Goal: Find specific page/section: Find specific page/section

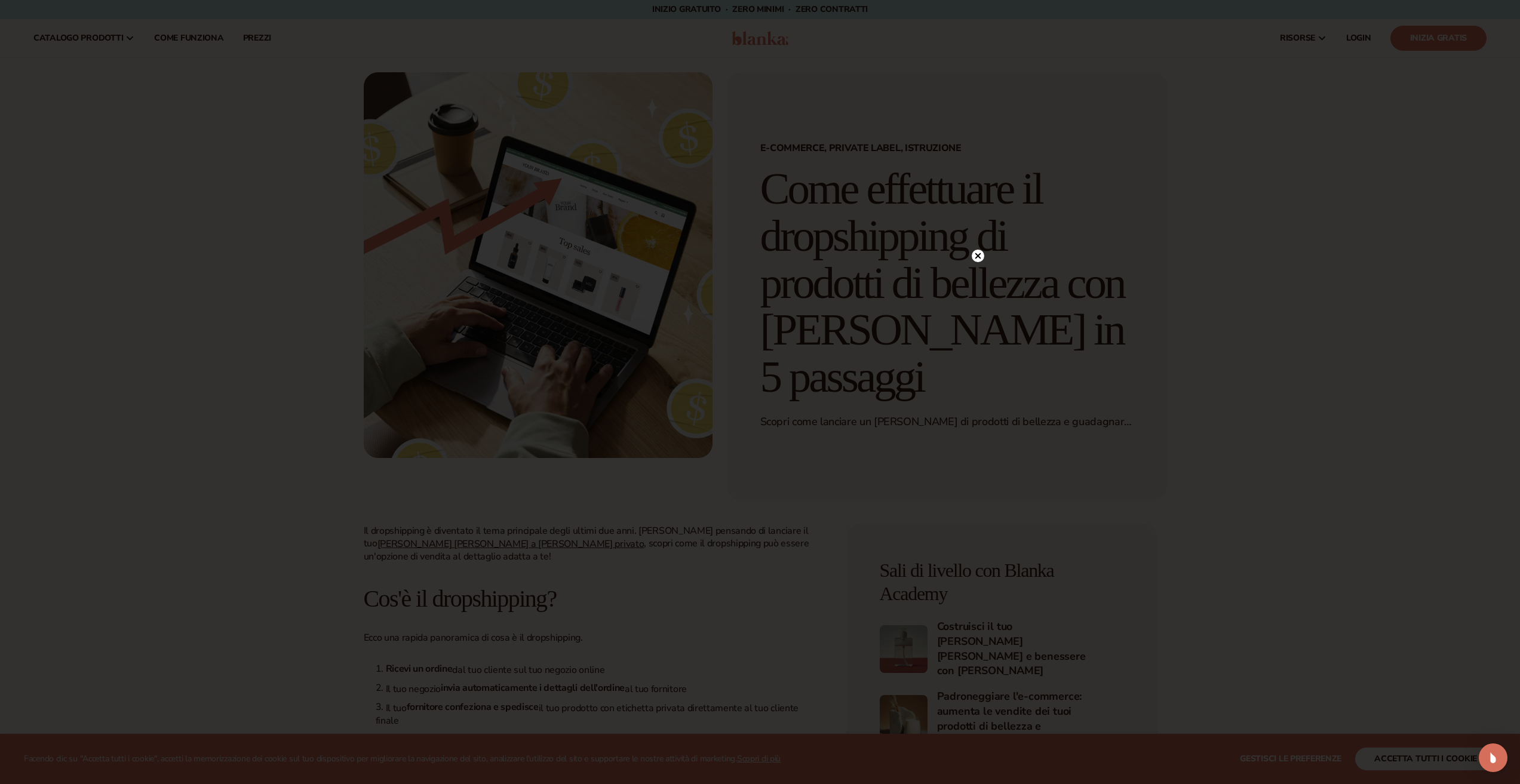
click at [977, 254] on circle at bounding box center [978, 256] width 13 height 13
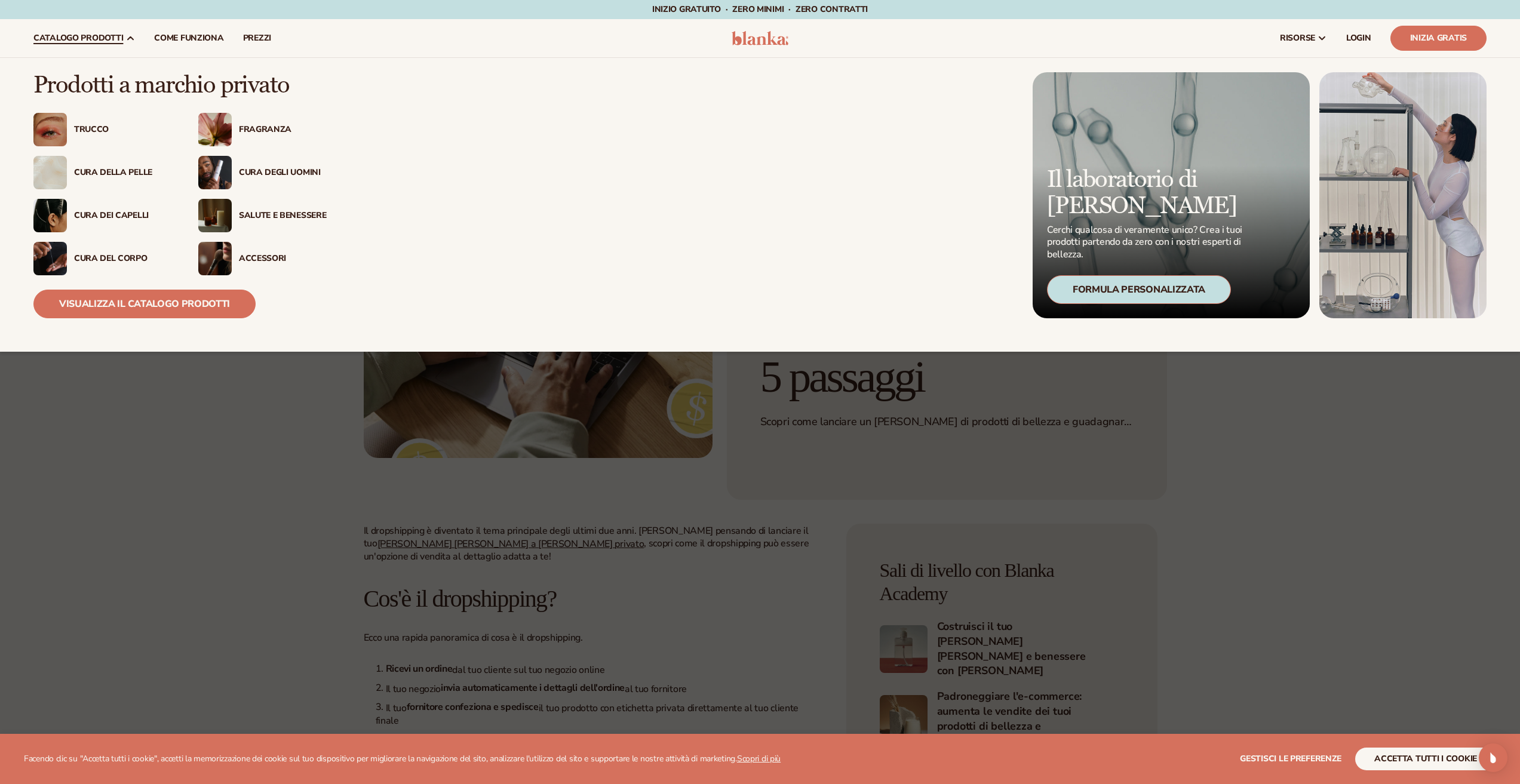
click at [104, 136] on div "Trucco" at bounding box center [104, 130] width 141 height 33
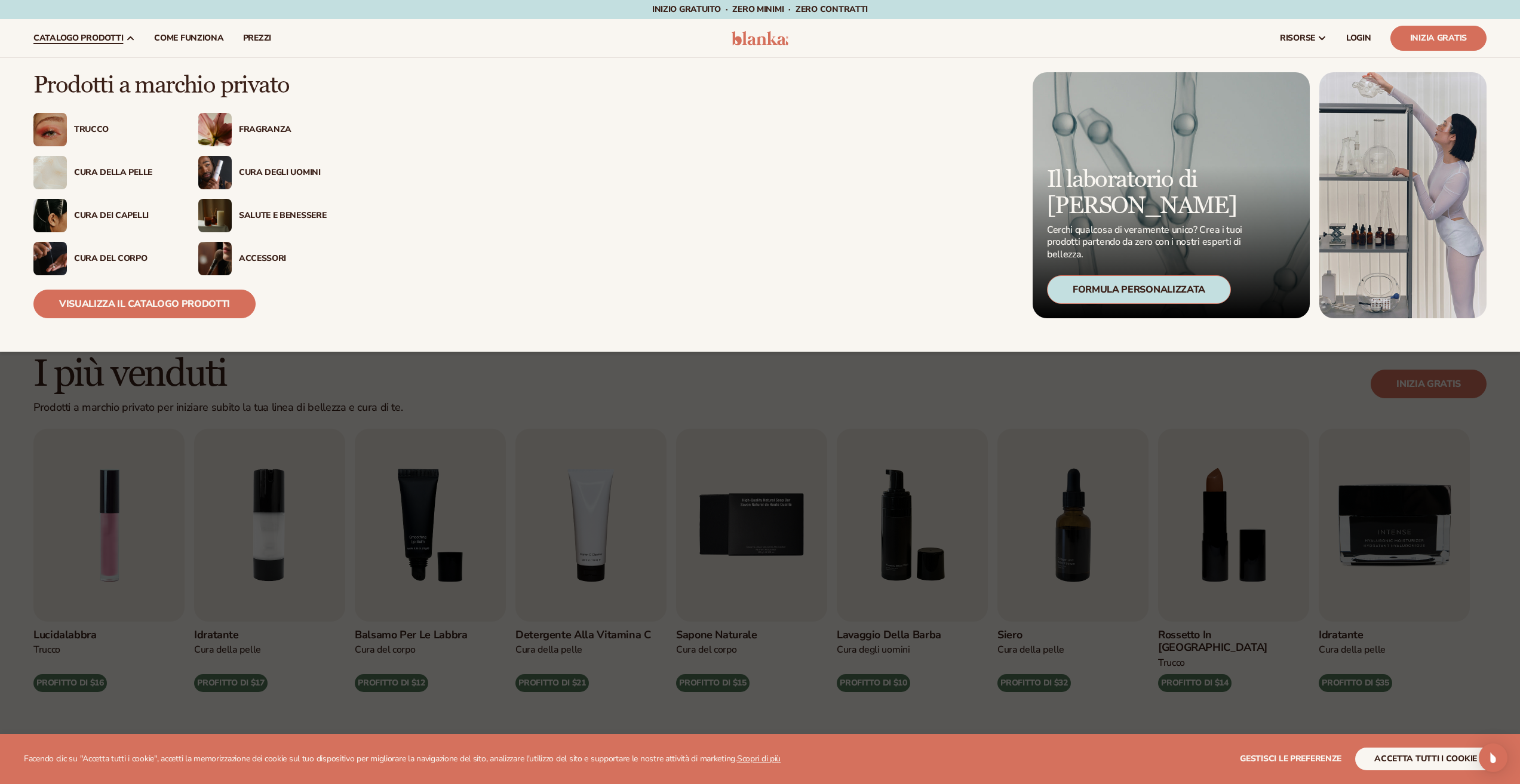
click at [269, 132] on font "Fragranza" at bounding box center [265, 129] width 53 height 11
